Goal: Information Seeking & Learning: Compare options

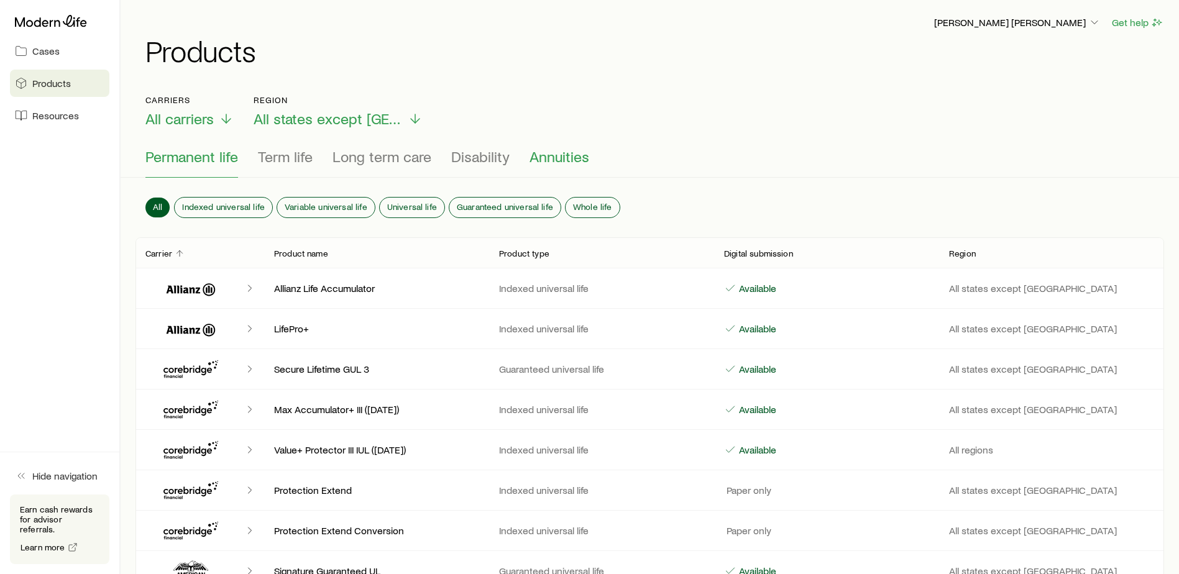
click at [559, 155] on span "Annuities" at bounding box center [560, 156] width 60 height 17
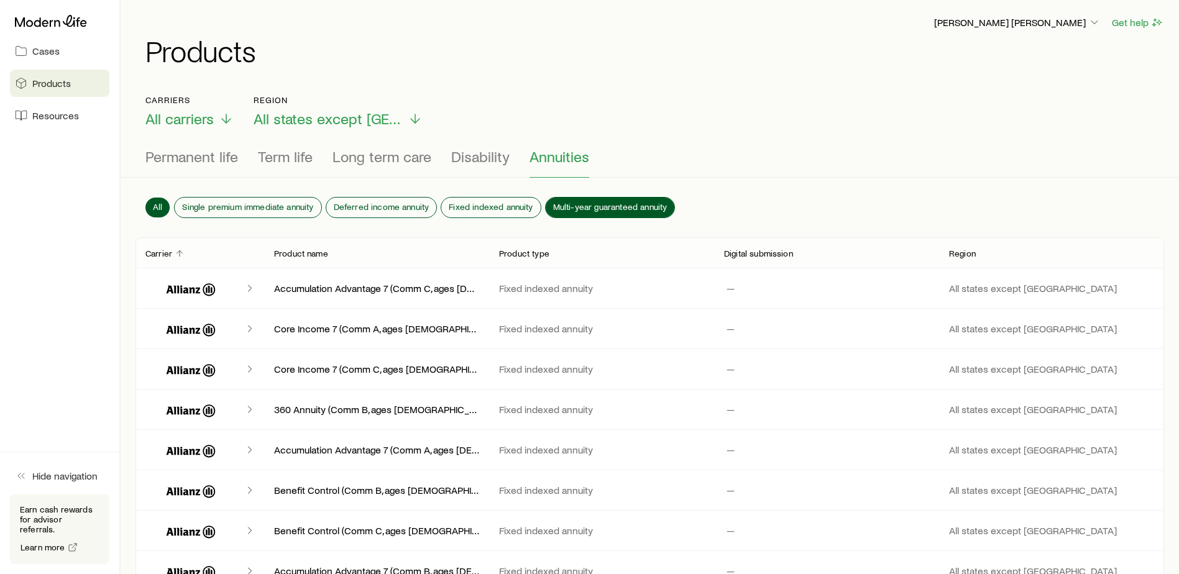
click at [614, 203] on span "Multi-year guaranteed annuity" at bounding box center [610, 207] width 114 height 10
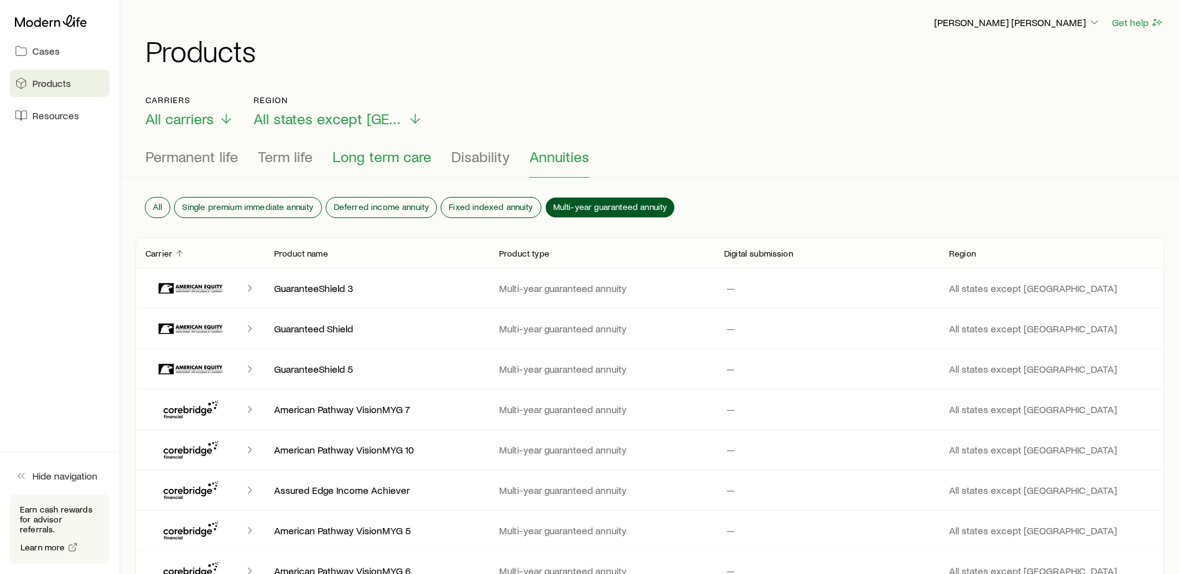
click at [367, 155] on span "Long term care" at bounding box center [382, 156] width 99 height 17
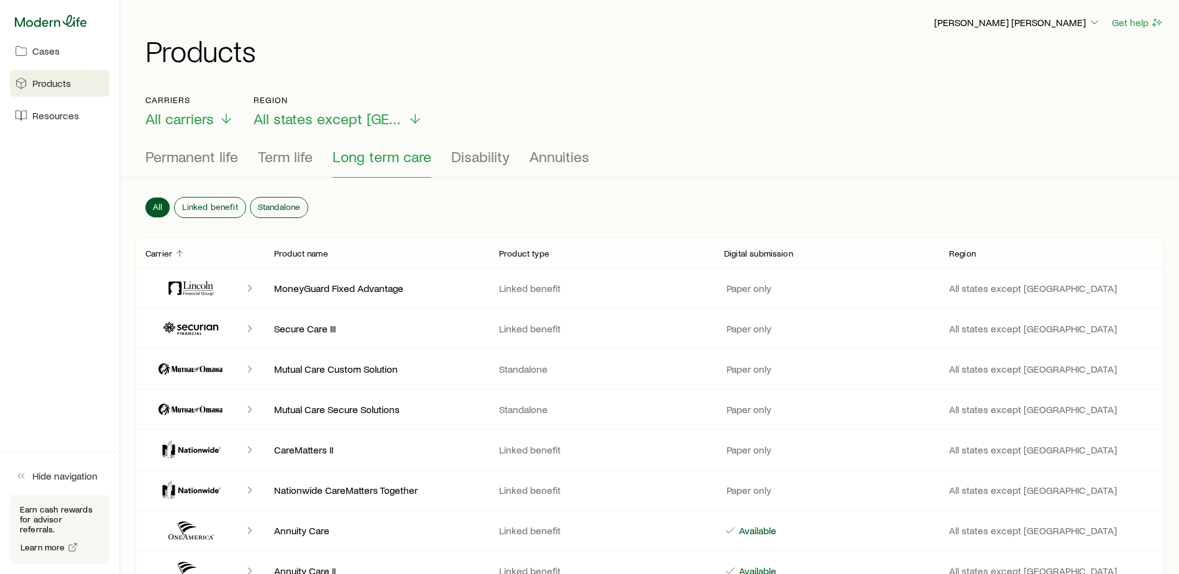
click at [65, 16] on icon at bounding box center [51, 21] width 72 height 12
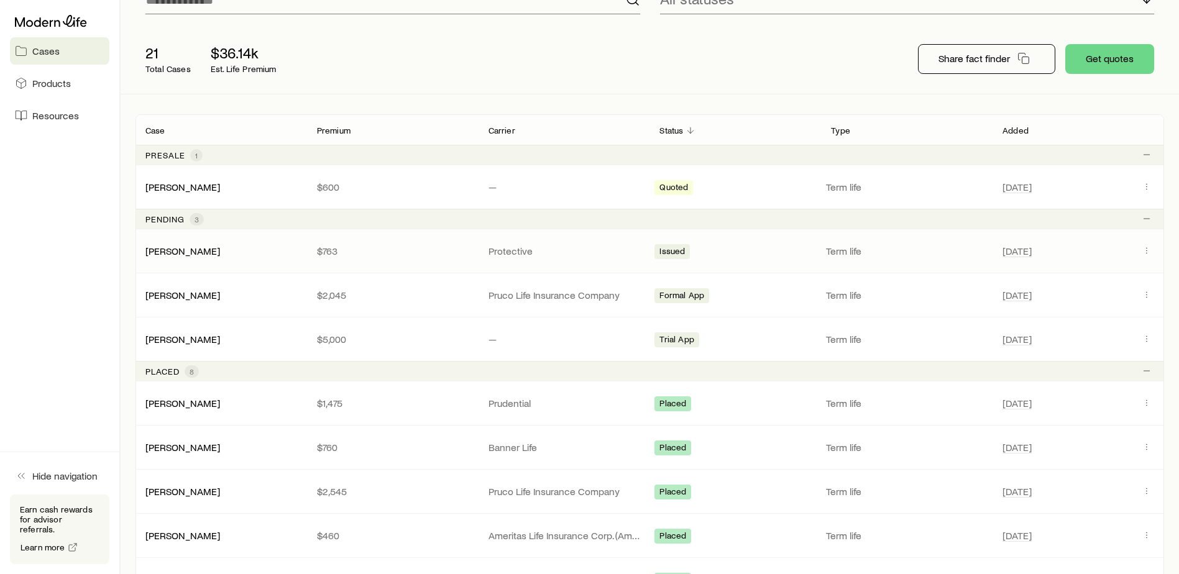
scroll to position [62, 0]
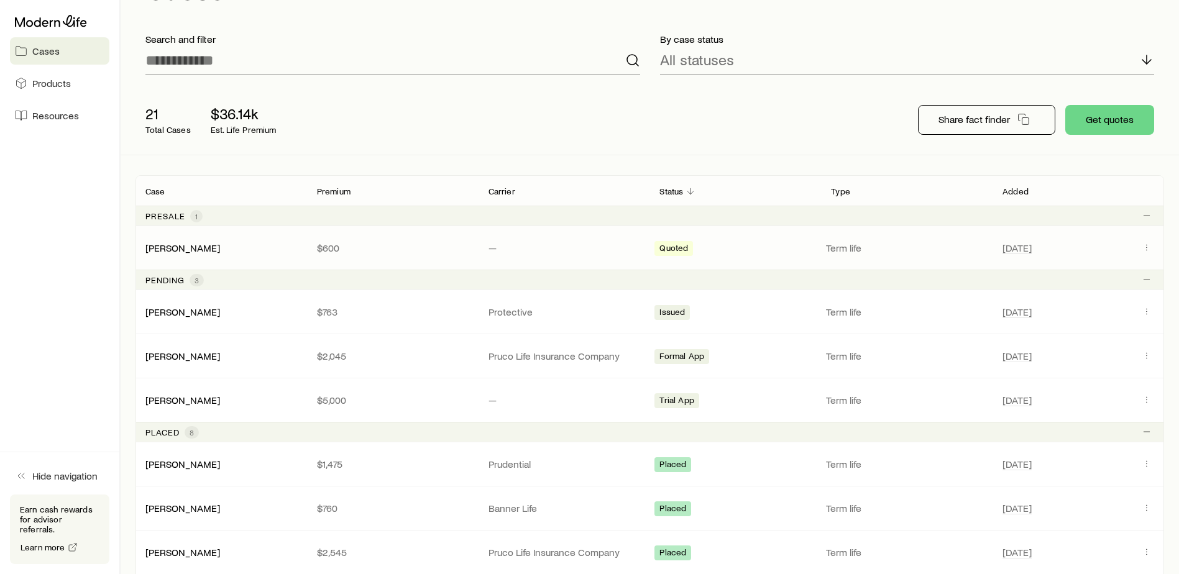
click at [349, 247] on p "$600" at bounding box center [393, 248] width 152 height 12
click at [163, 245] on link "[PERSON_NAME]" at bounding box center [183, 247] width 75 height 12
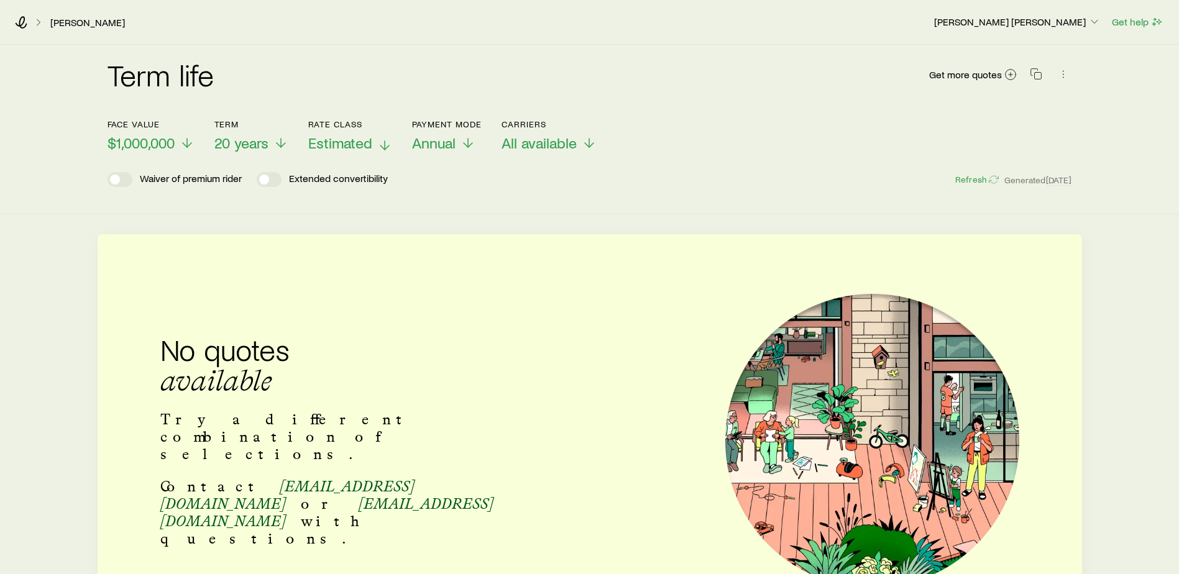
click at [348, 142] on span "Estimated" at bounding box center [340, 142] width 64 height 17
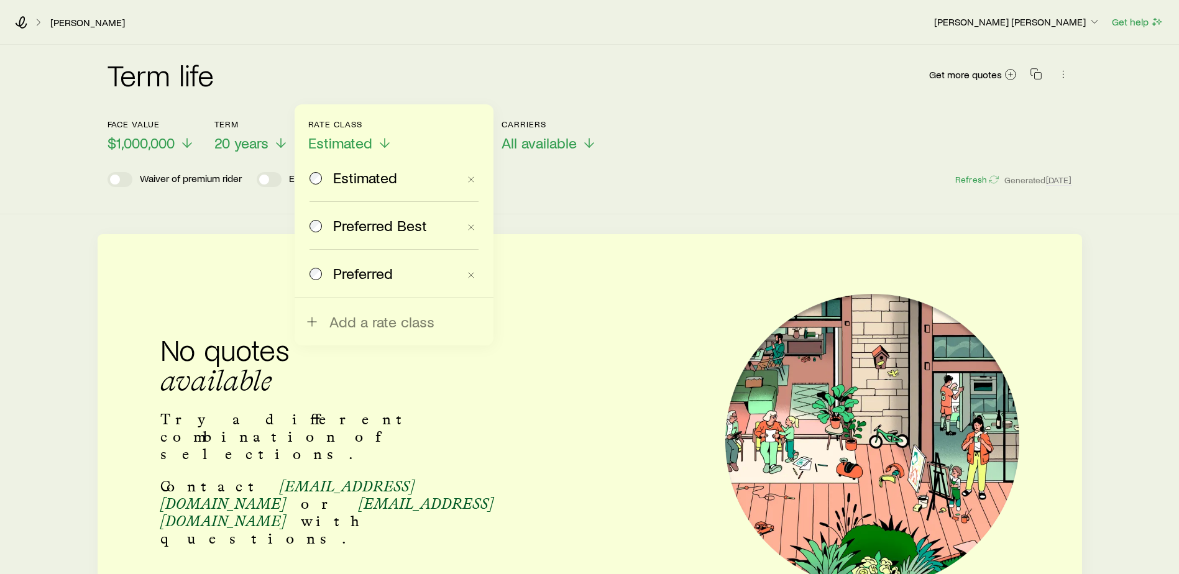
click at [364, 226] on span "Preferred Best" at bounding box center [380, 225] width 94 height 17
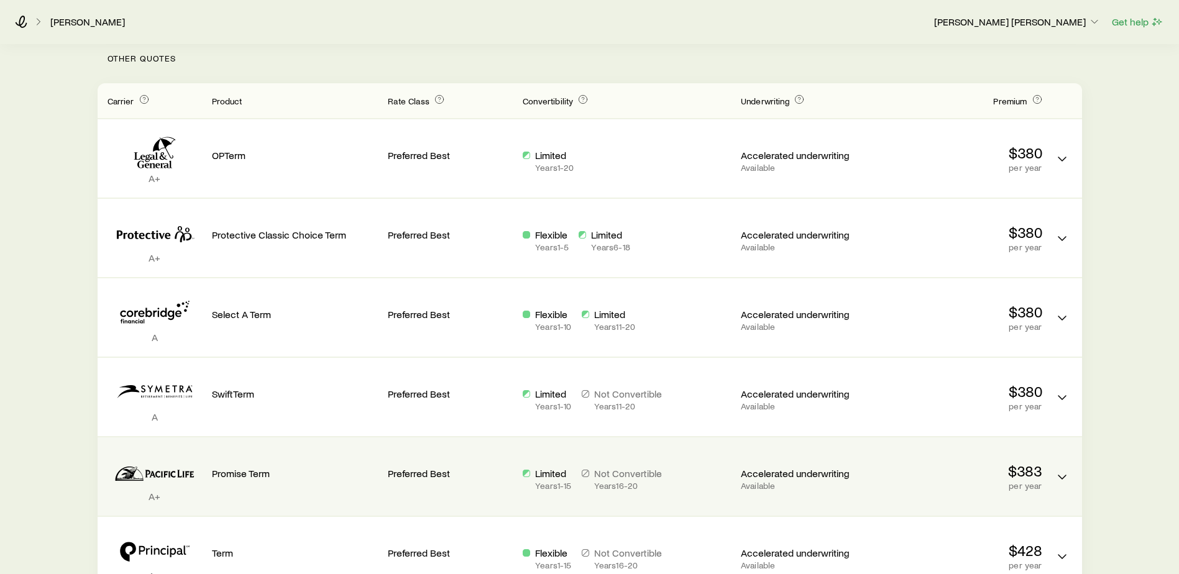
scroll to position [62, 0]
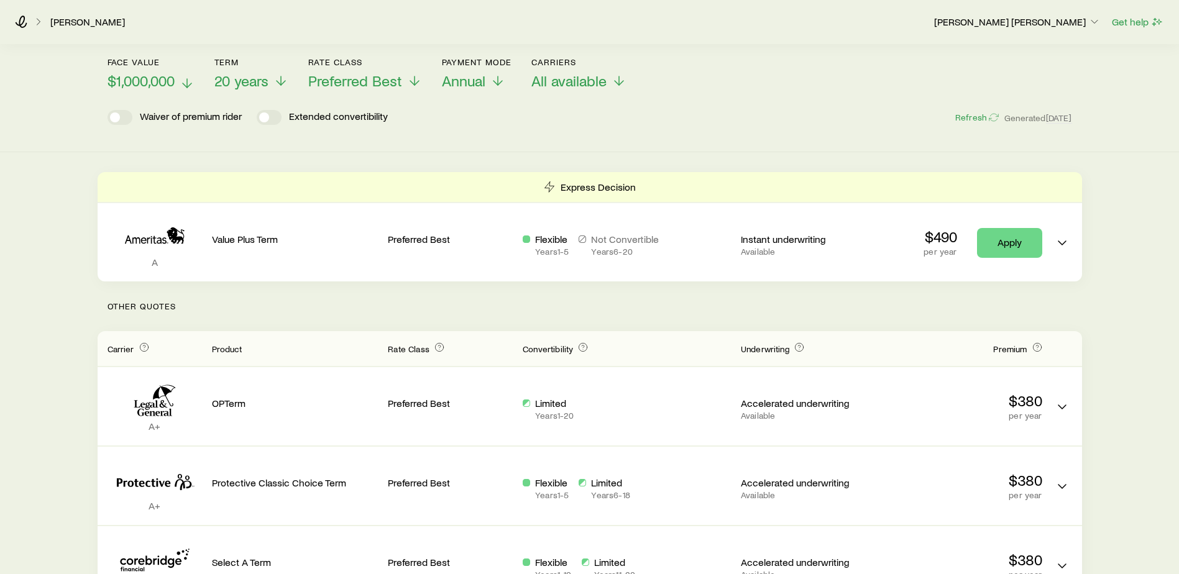
click at [184, 80] on icon at bounding box center [187, 83] width 15 height 15
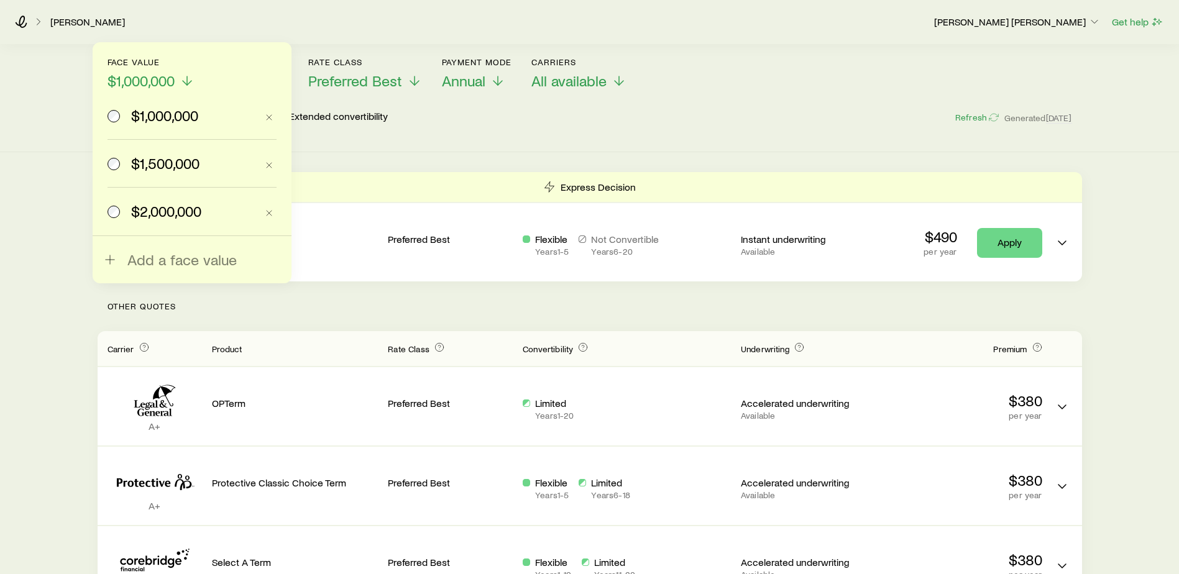
click at [175, 157] on span "$1,500,000" at bounding box center [165, 163] width 68 height 17
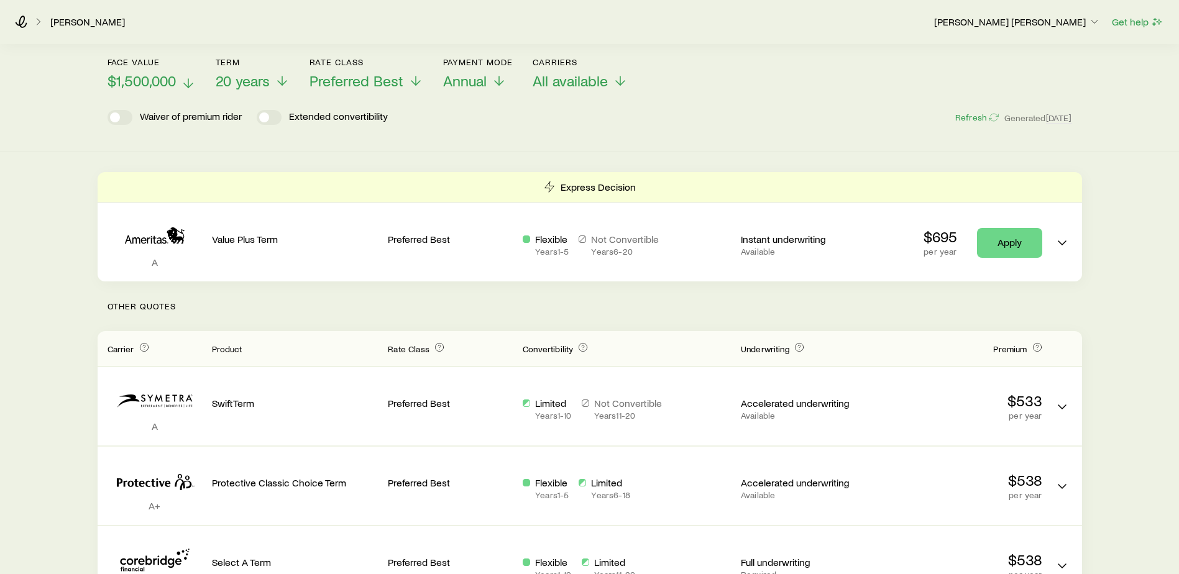
click at [186, 78] on icon at bounding box center [188, 83] width 15 height 15
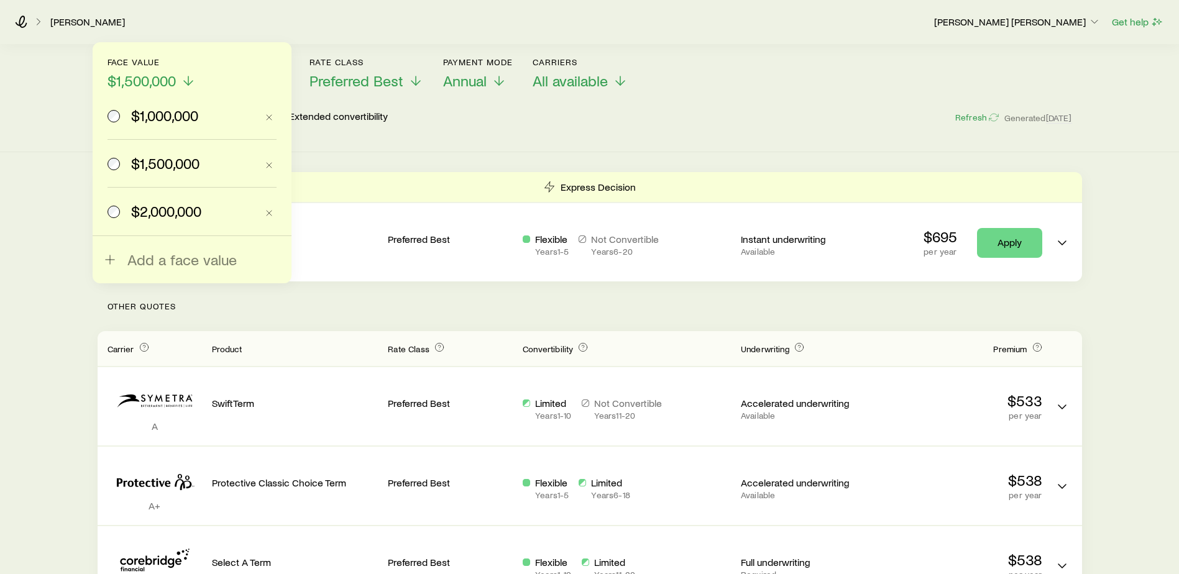
click at [183, 204] on span "$2,000,000" at bounding box center [166, 211] width 70 height 17
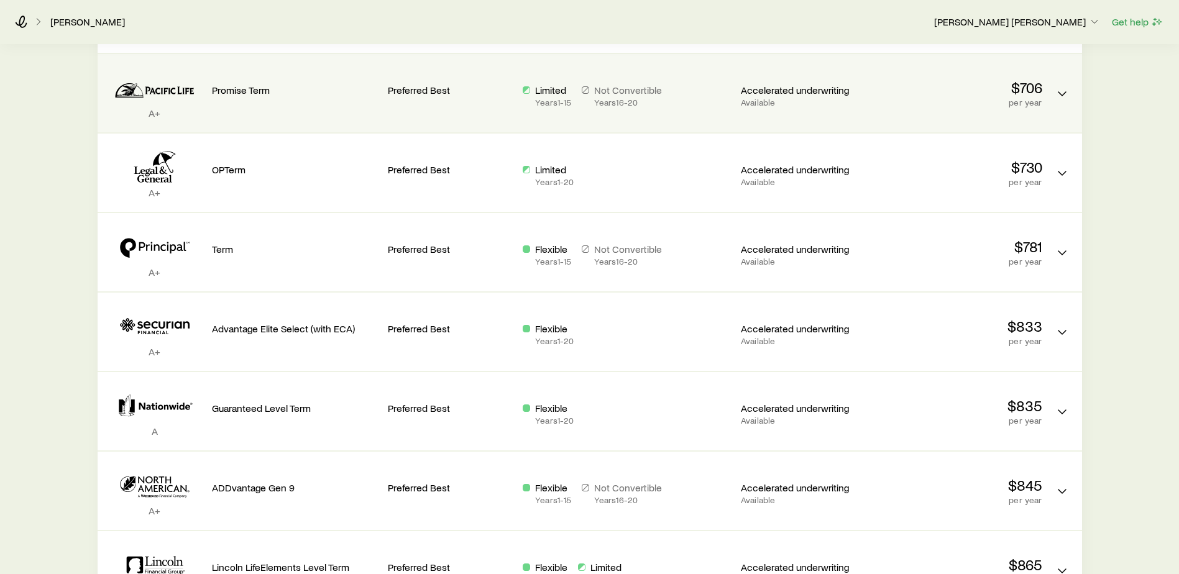
scroll to position [416, 0]
